Goal: Check status

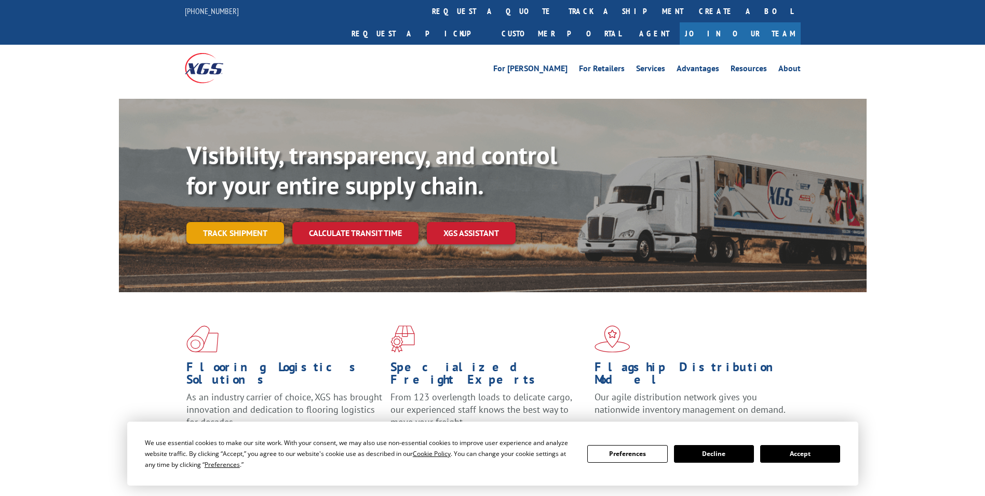
click at [256, 222] on link "Track shipment" at bounding box center [235, 233] width 98 height 22
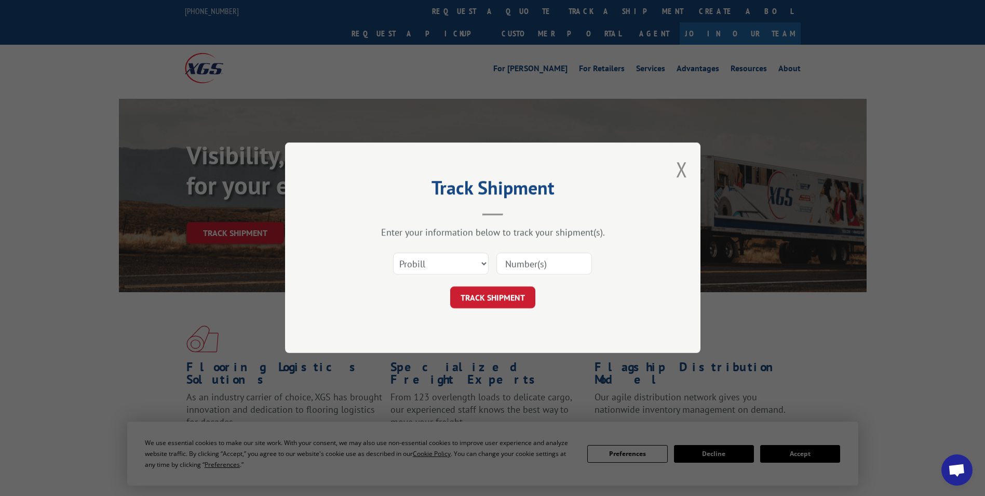
click at [535, 265] on input at bounding box center [545, 264] width 96 height 22
type input "2870094"
click at [505, 301] on button "TRACK SHIPMENT" at bounding box center [492, 298] width 85 height 22
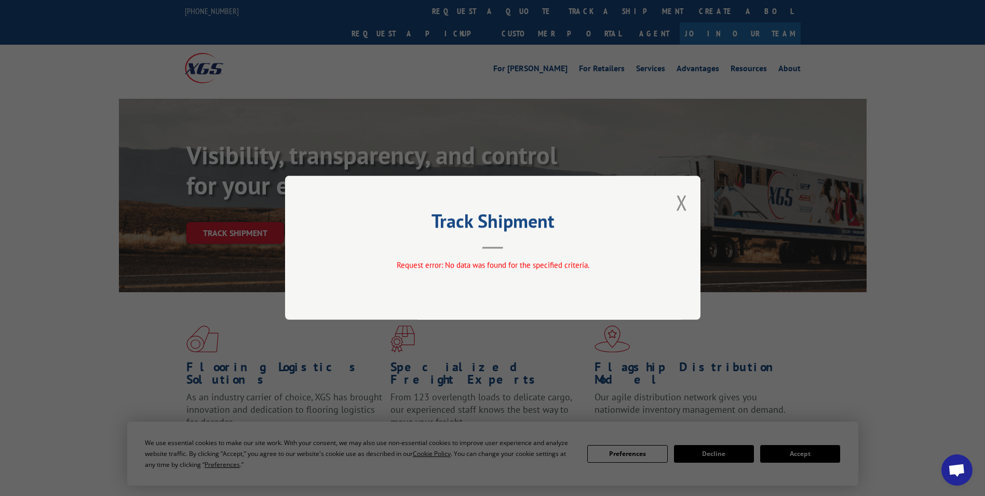
click at [689, 204] on div "Track Shipment Request error: No data was found for the specified criteria." at bounding box center [493, 248] width 416 height 144
click at [680, 204] on button "Close modal" at bounding box center [681, 203] width 11 height 28
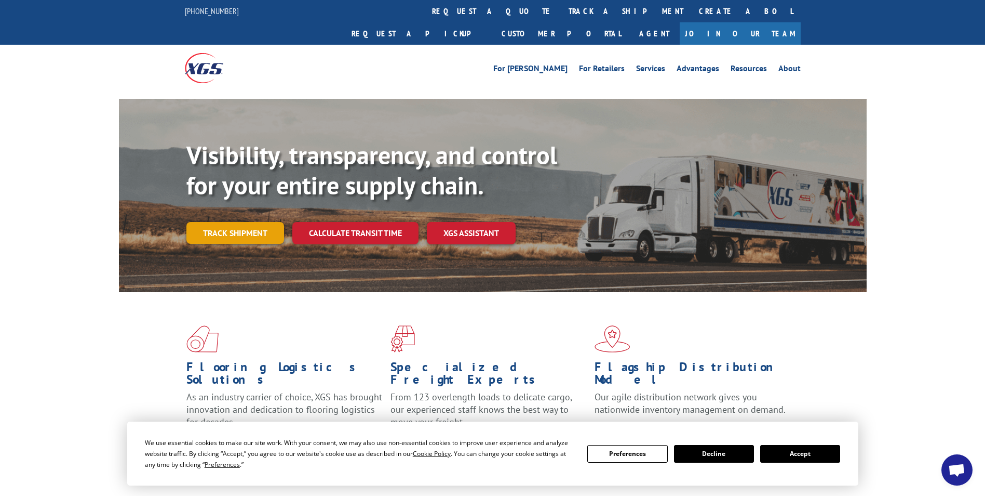
click at [265, 222] on link "Track shipment" at bounding box center [235, 233] width 98 height 22
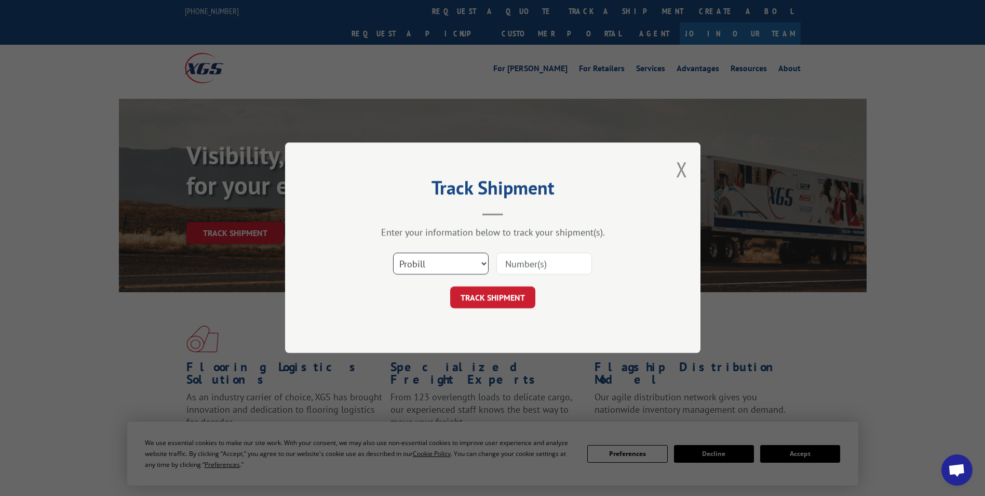
click at [482, 265] on select "Select category... Probill BOL PO" at bounding box center [441, 264] width 96 height 22
select select "bol"
click at [393, 253] on select "Select category... Probill BOL PO" at bounding box center [441, 264] width 96 height 22
click at [515, 262] on input at bounding box center [545, 264] width 96 height 22
type input "2870094"
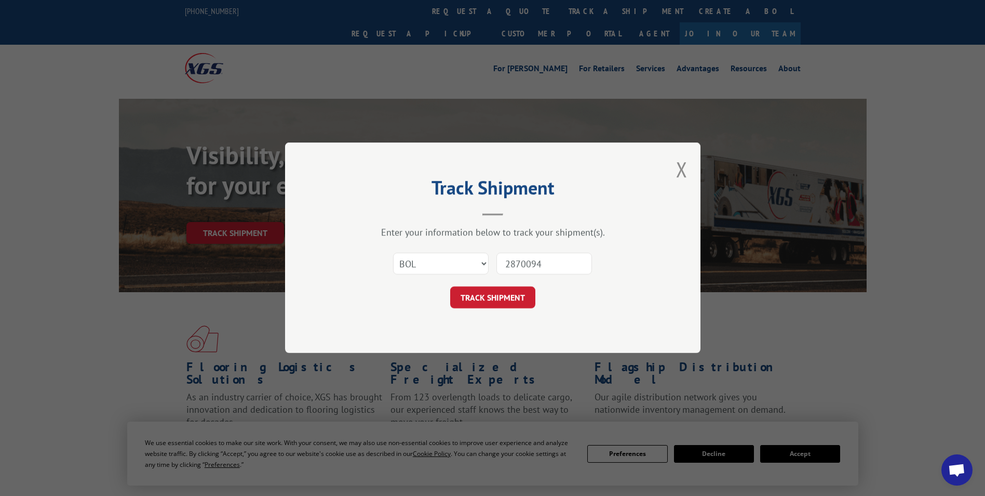
click button "TRACK SHIPMENT" at bounding box center [492, 298] width 85 height 22
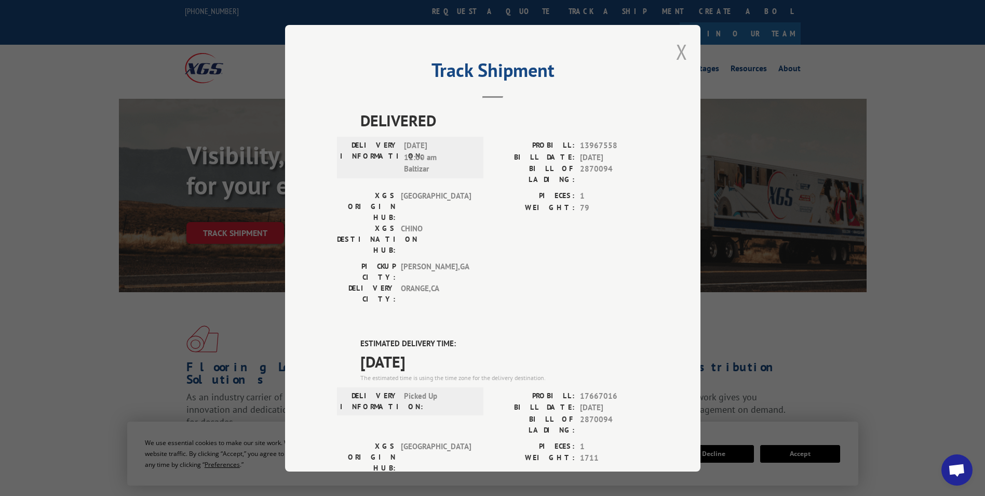
click at [678, 52] on button "Close modal" at bounding box center [681, 52] width 11 height 28
